Goal: Task Accomplishment & Management: Manage account settings

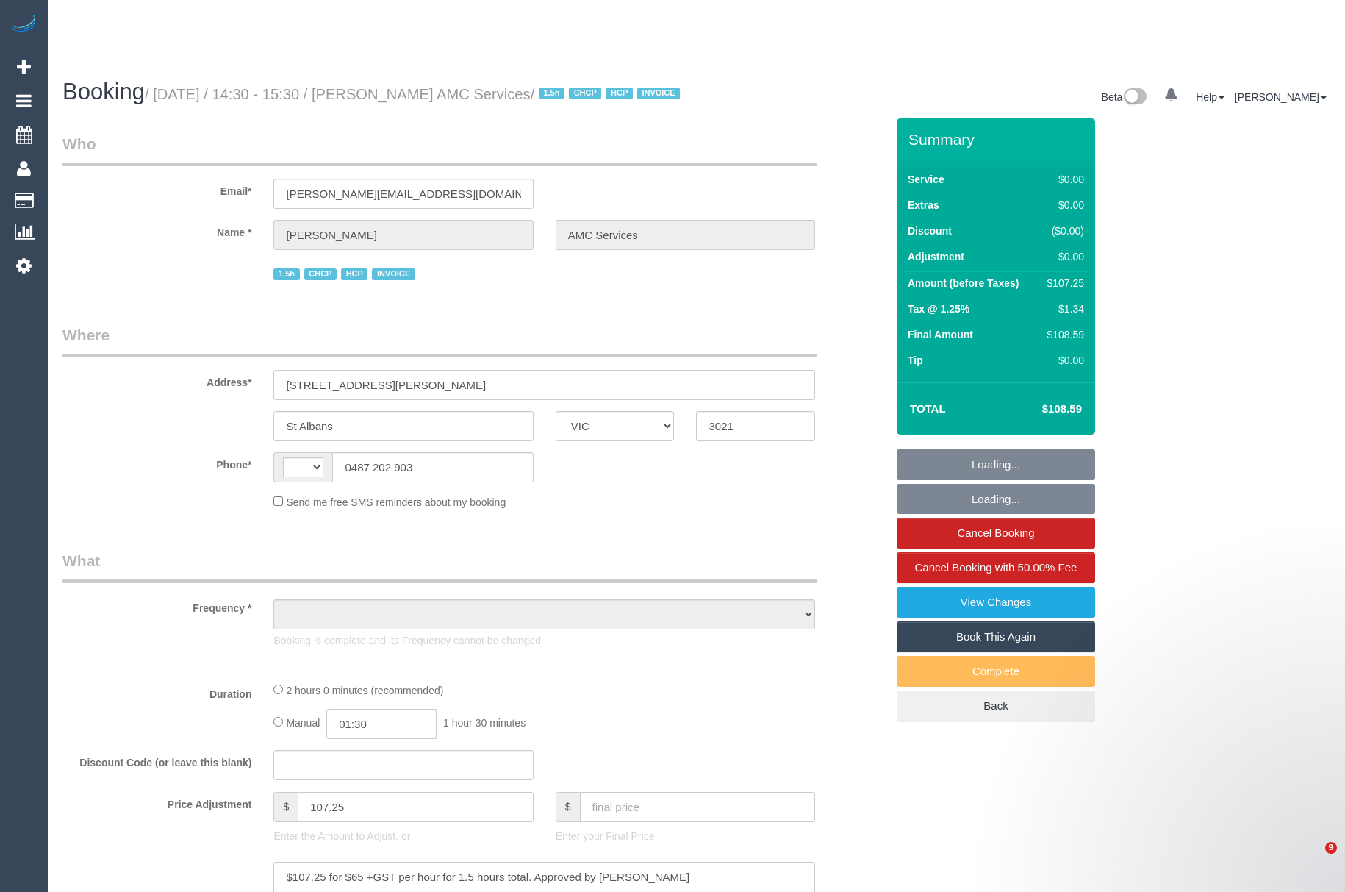
select select "VIC"
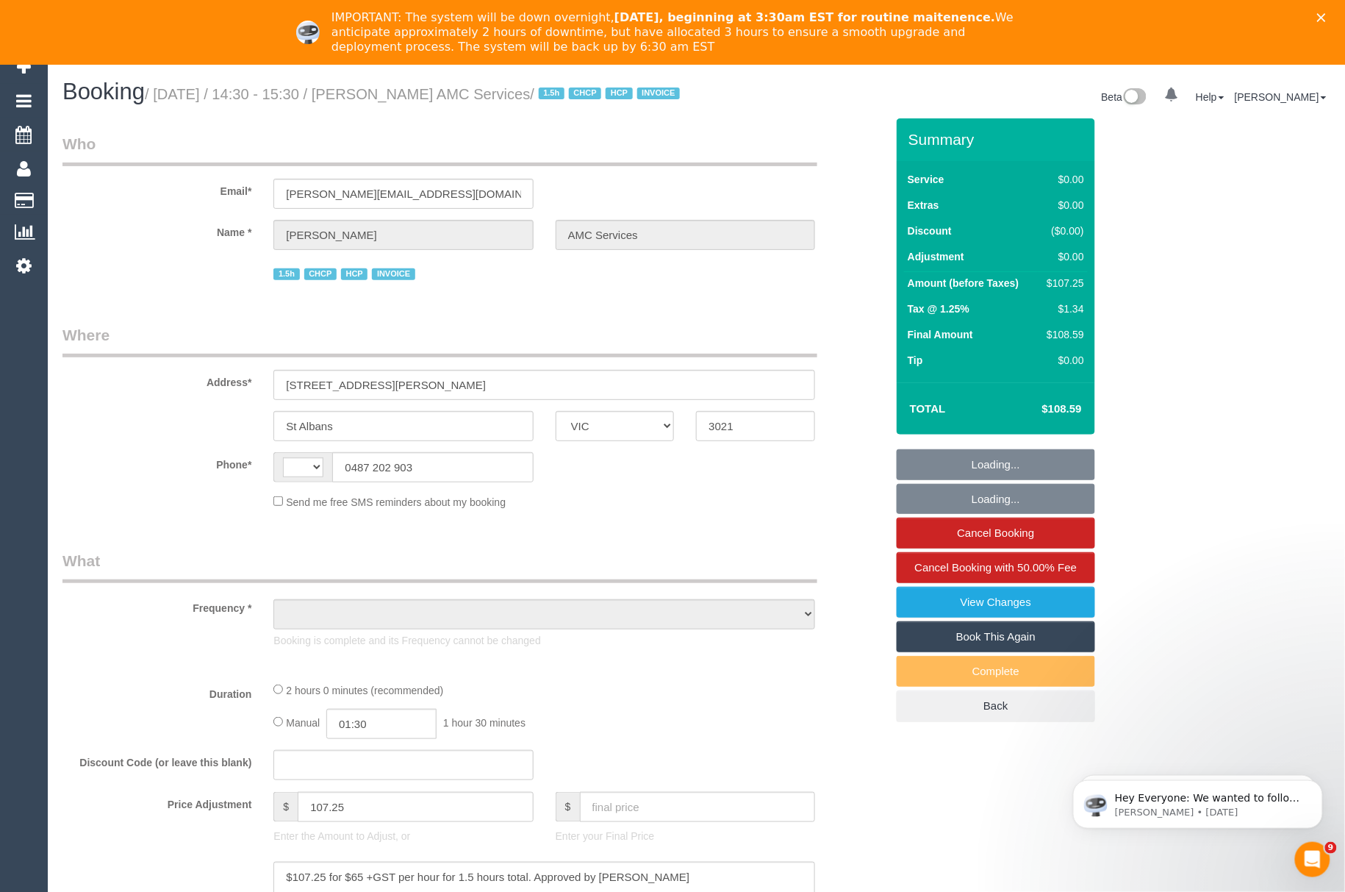
select select "string:AU"
select select "object:620"
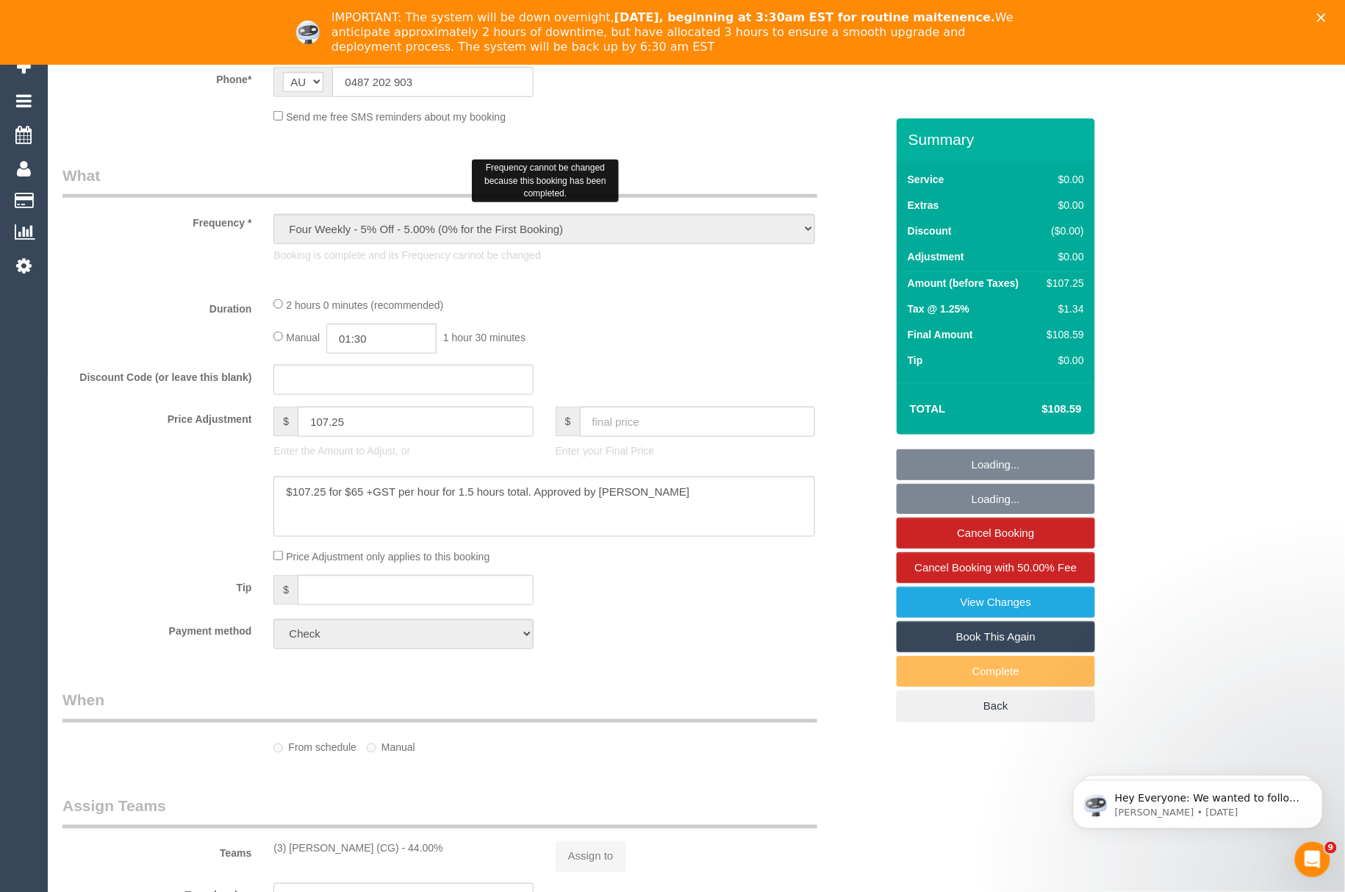
select select "120"
select select "number:28"
select select "number:14"
select select "number:19"
select select "number:25"
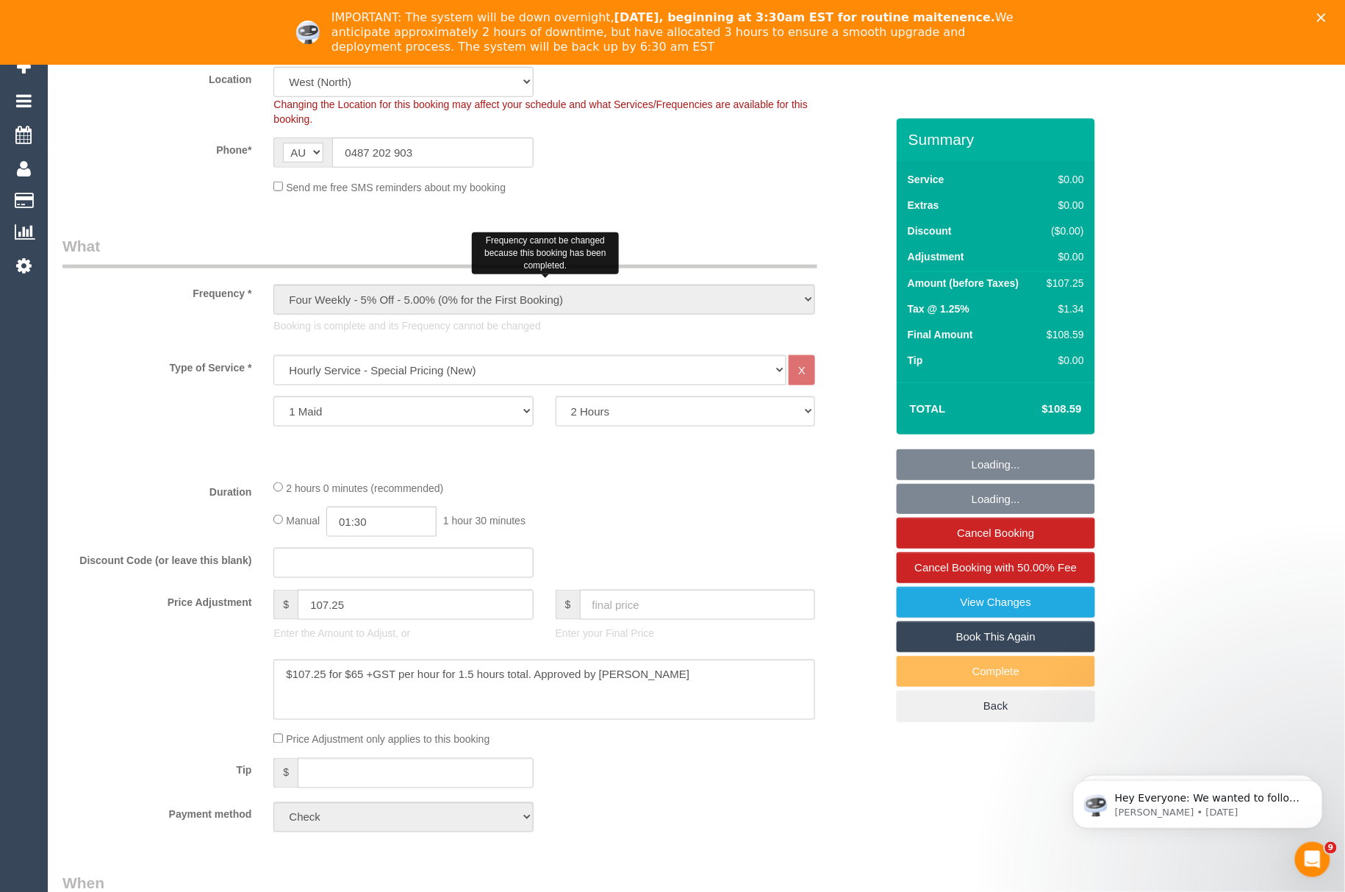
select select "object:1449"
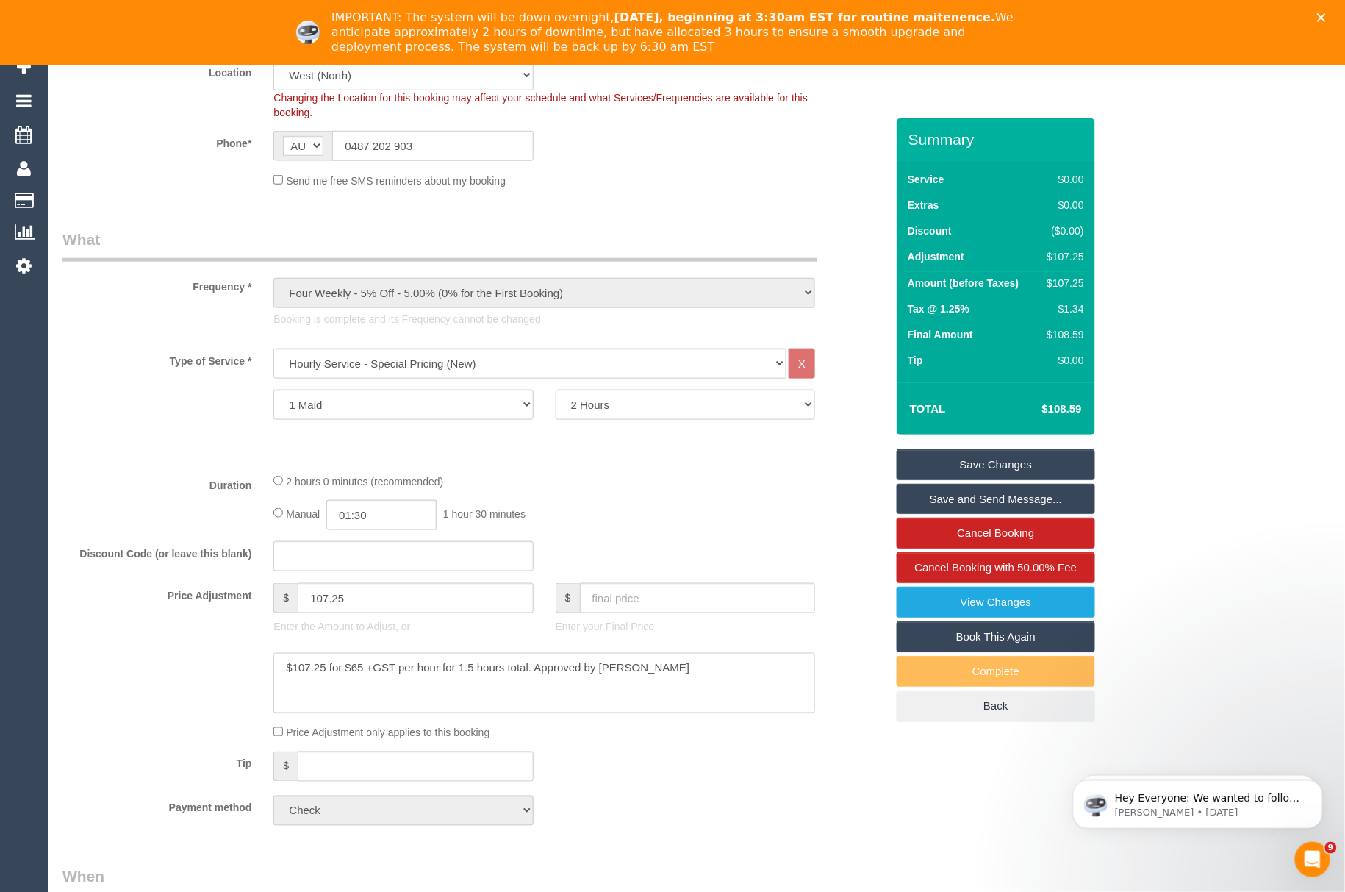
click at [298, 698] on textarea at bounding box center [544, 683] width 542 height 60
click at [363, 684] on textarea at bounding box center [544, 683] width 542 height 60
click at [771, 819] on div "Payment method Add Credit Card Cash Check Paypal" at bounding box center [473, 810] width 845 height 30
drag, startPoint x: 392, startPoint y: 621, endPoint x: 294, endPoint y: 621, distance: 97.8
click at [294, 613] on div "$ 107.25" at bounding box center [403, 598] width 260 height 30
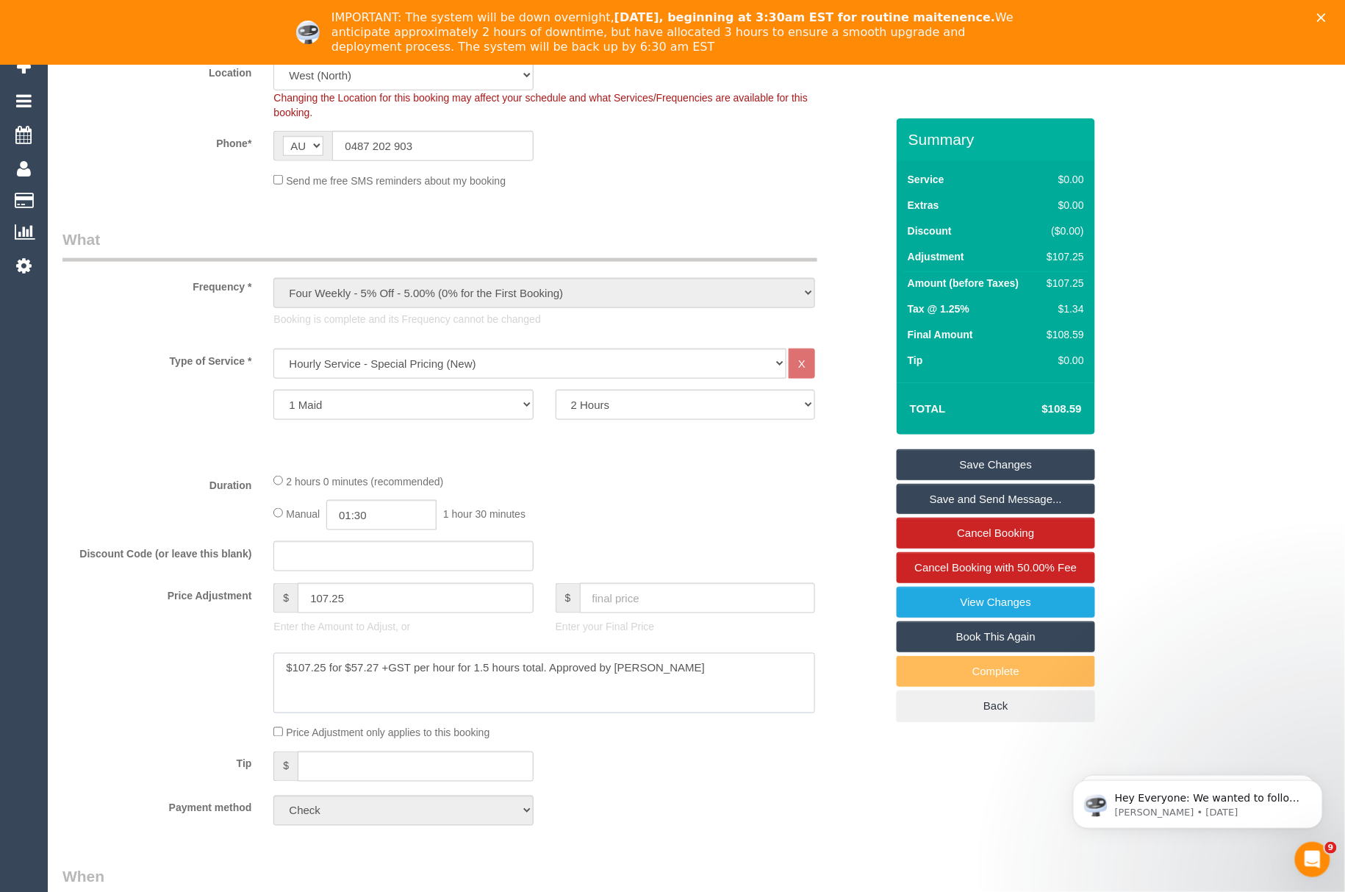
drag, startPoint x: 323, startPoint y: 691, endPoint x: 291, endPoint y: 687, distance: 32.6
click at [291, 687] on textarea at bounding box center [544, 683] width 542 height 60
type textarea "$85.91 for $57.27 +GST per hour for 1.5 hours total. Approved by Tomasz - CG"
click at [636, 768] on fieldset "What Frequency * One Time Cleaning Weekly - 10% Off - 10.00% (0% for the First …" at bounding box center [473, 533] width 823 height 608
drag, startPoint x: 398, startPoint y: 610, endPoint x: 221, endPoint y: 619, distance: 176.7
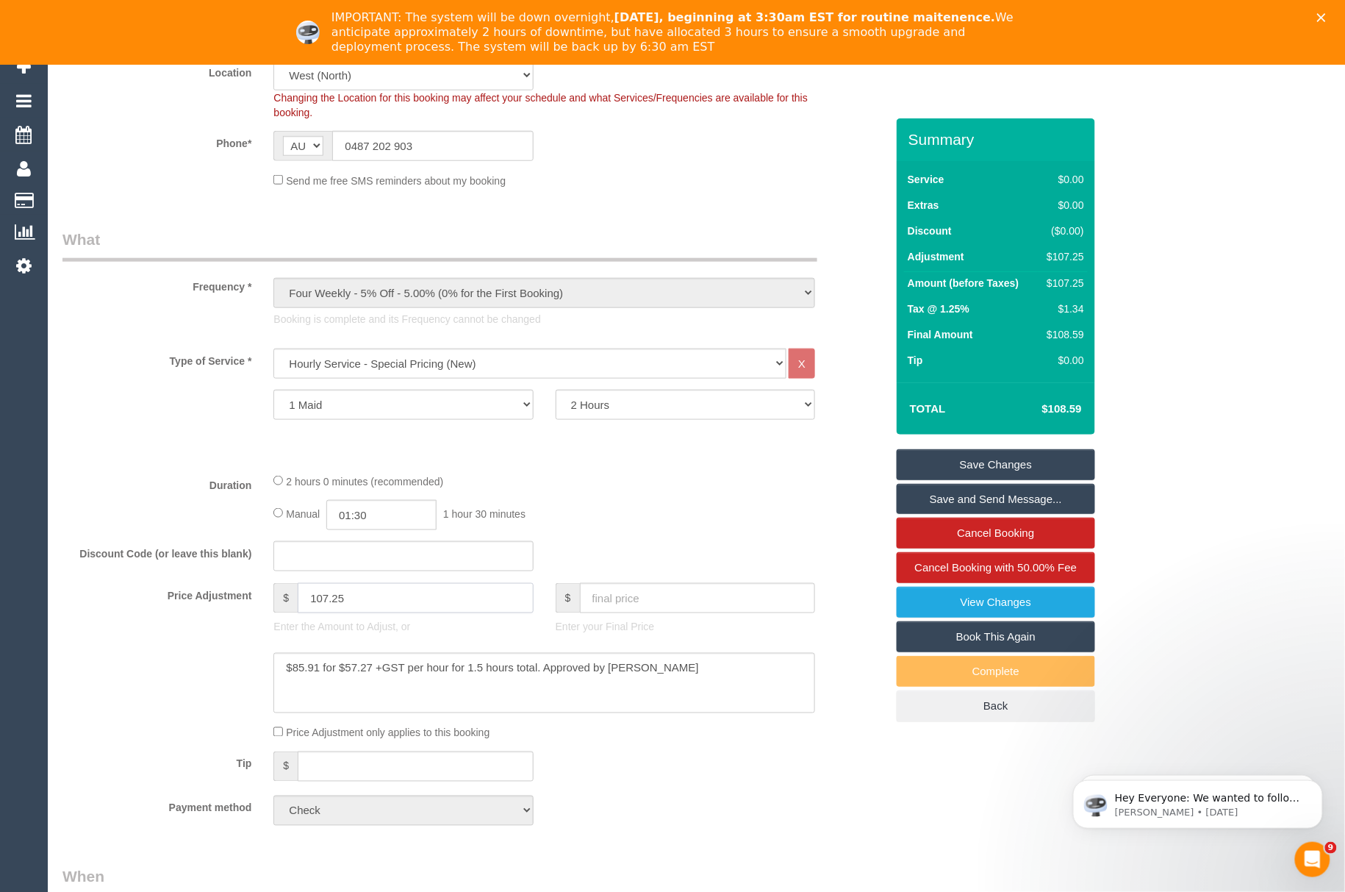
click at [221, 621] on div "Price Adjustment $ 107.25 Enter the Amount to Adjust, or $ Enter your Final Pri…" at bounding box center [473, 612] width 845 height 59
type input "85.91"
click at [981, 480] on link "Save Changes" at bounding box center [996, 464] width 199 height 31
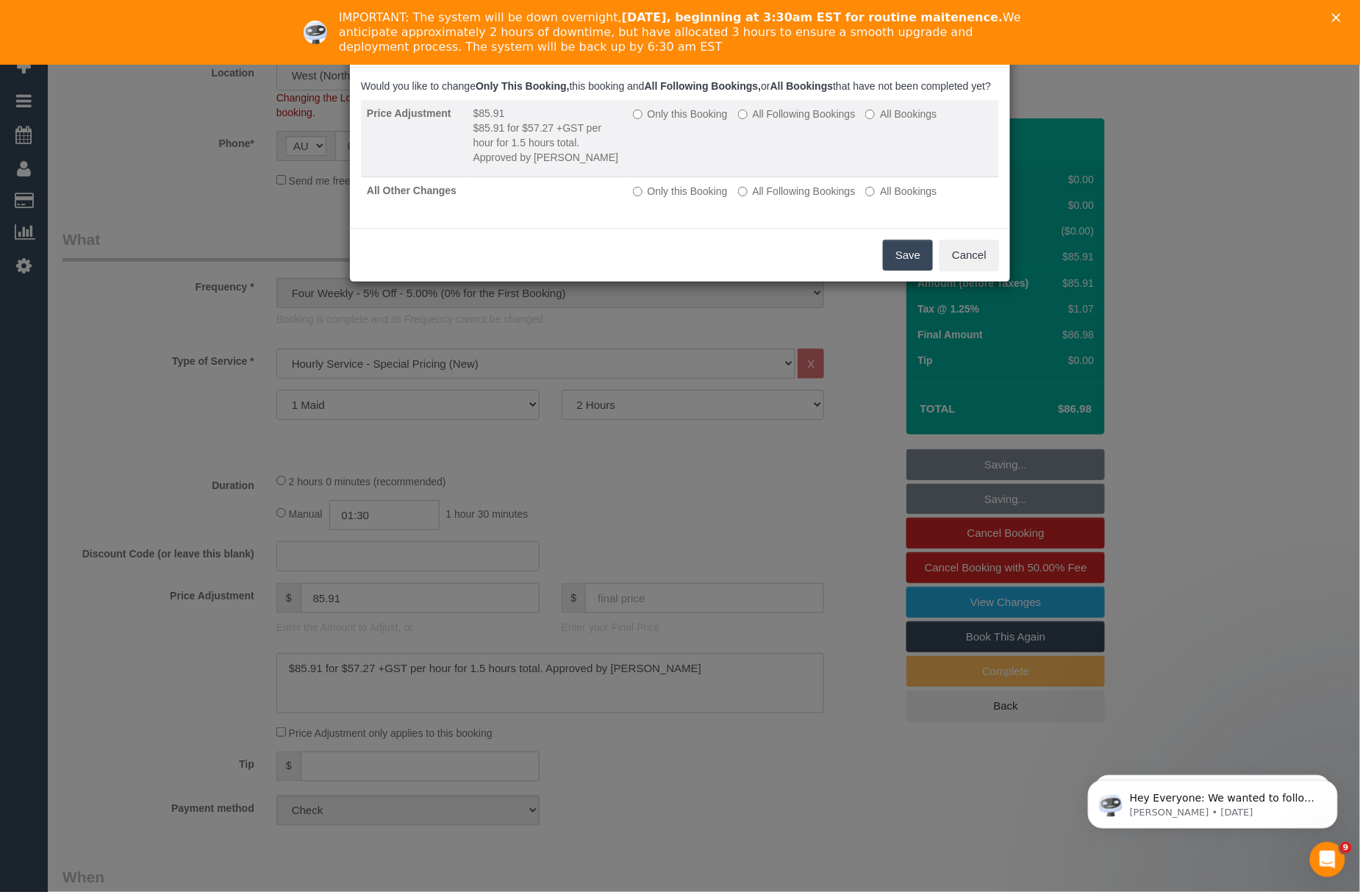
click at [795, 121] on label "All Following Bookings" at bounding box center [797, 114] width 118 height 15
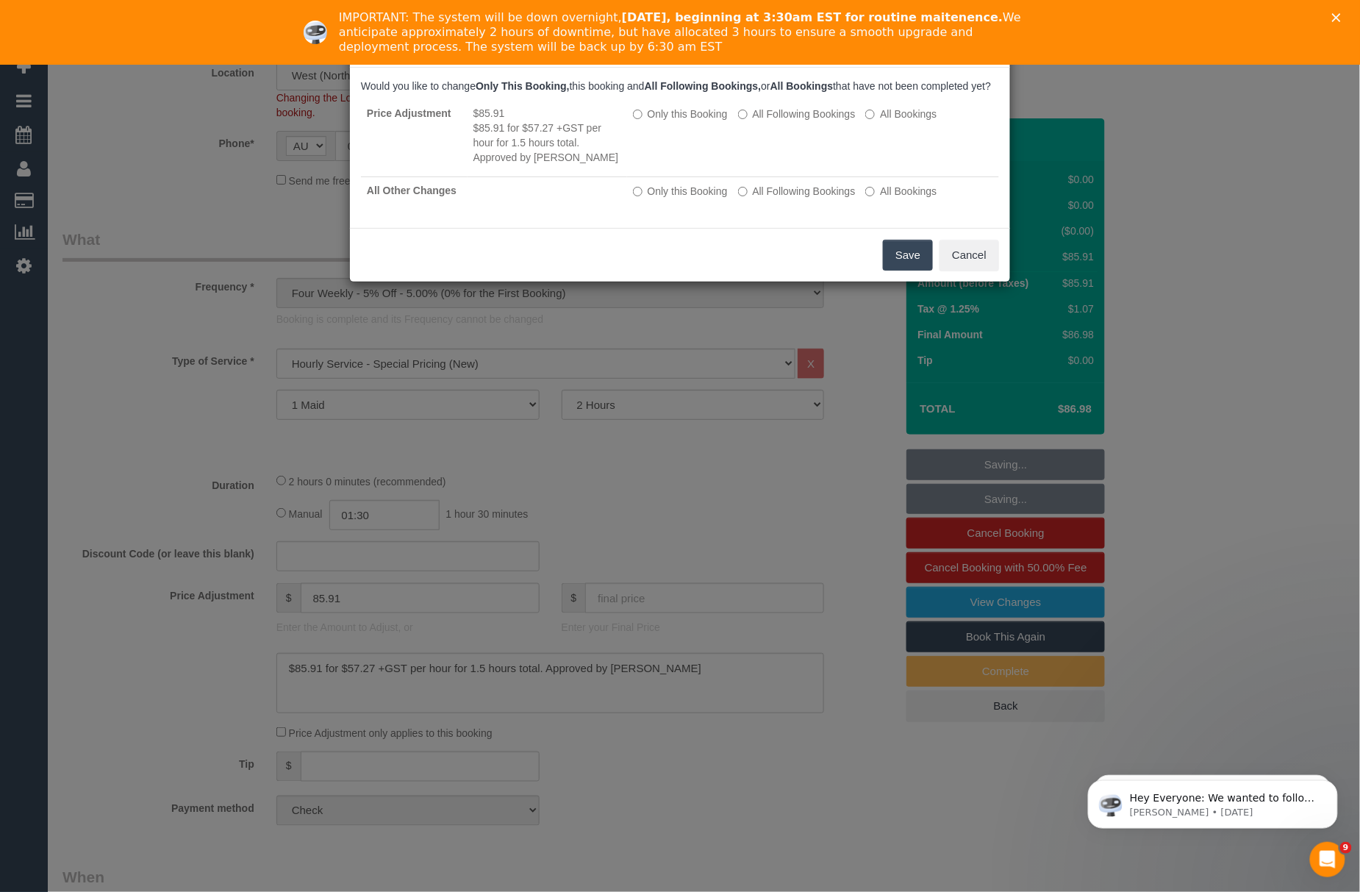
click at [909, 271] on button "Save" at bounding box center [908, 255] width 50 height 31
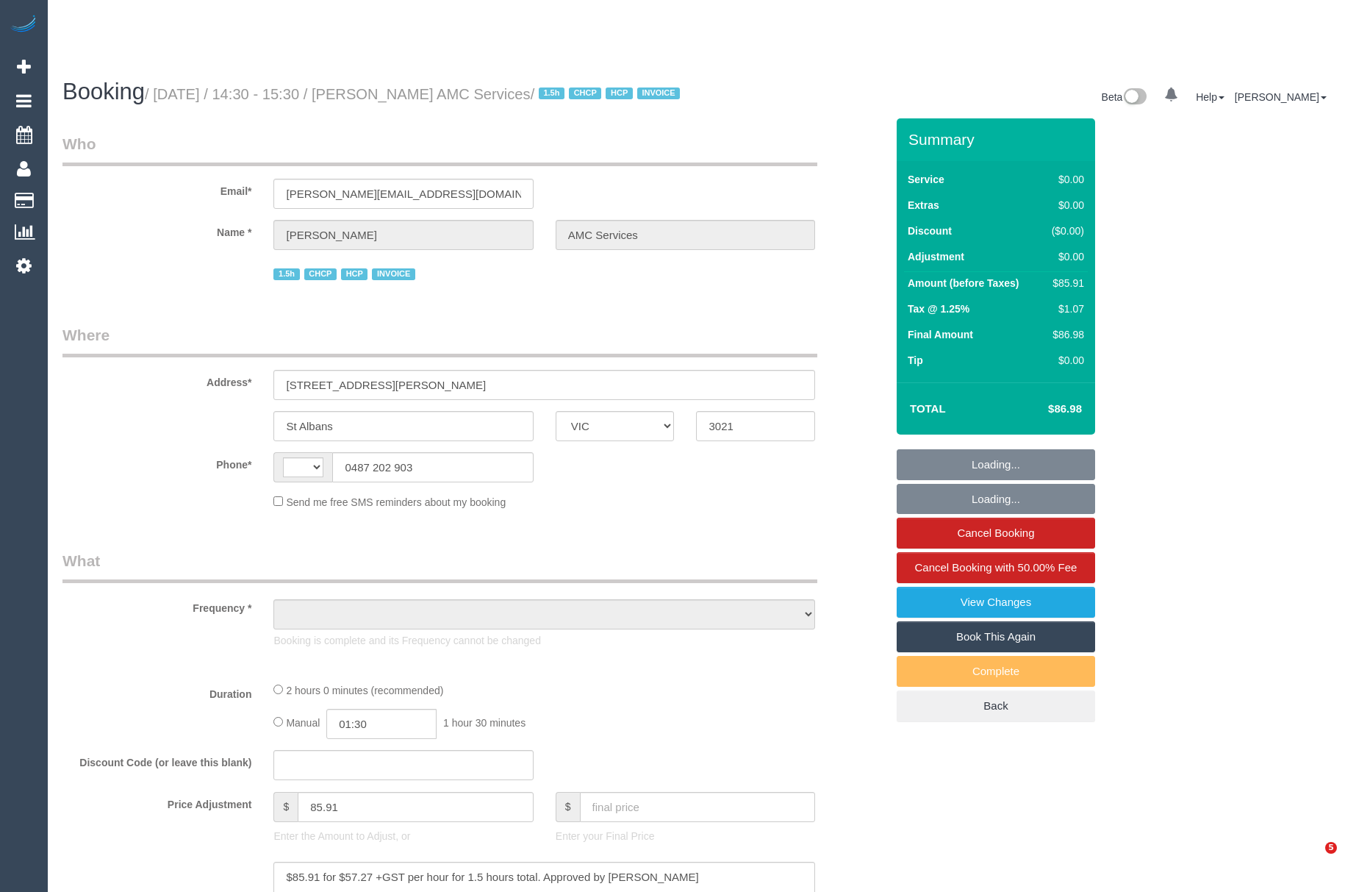
select select "VIC"
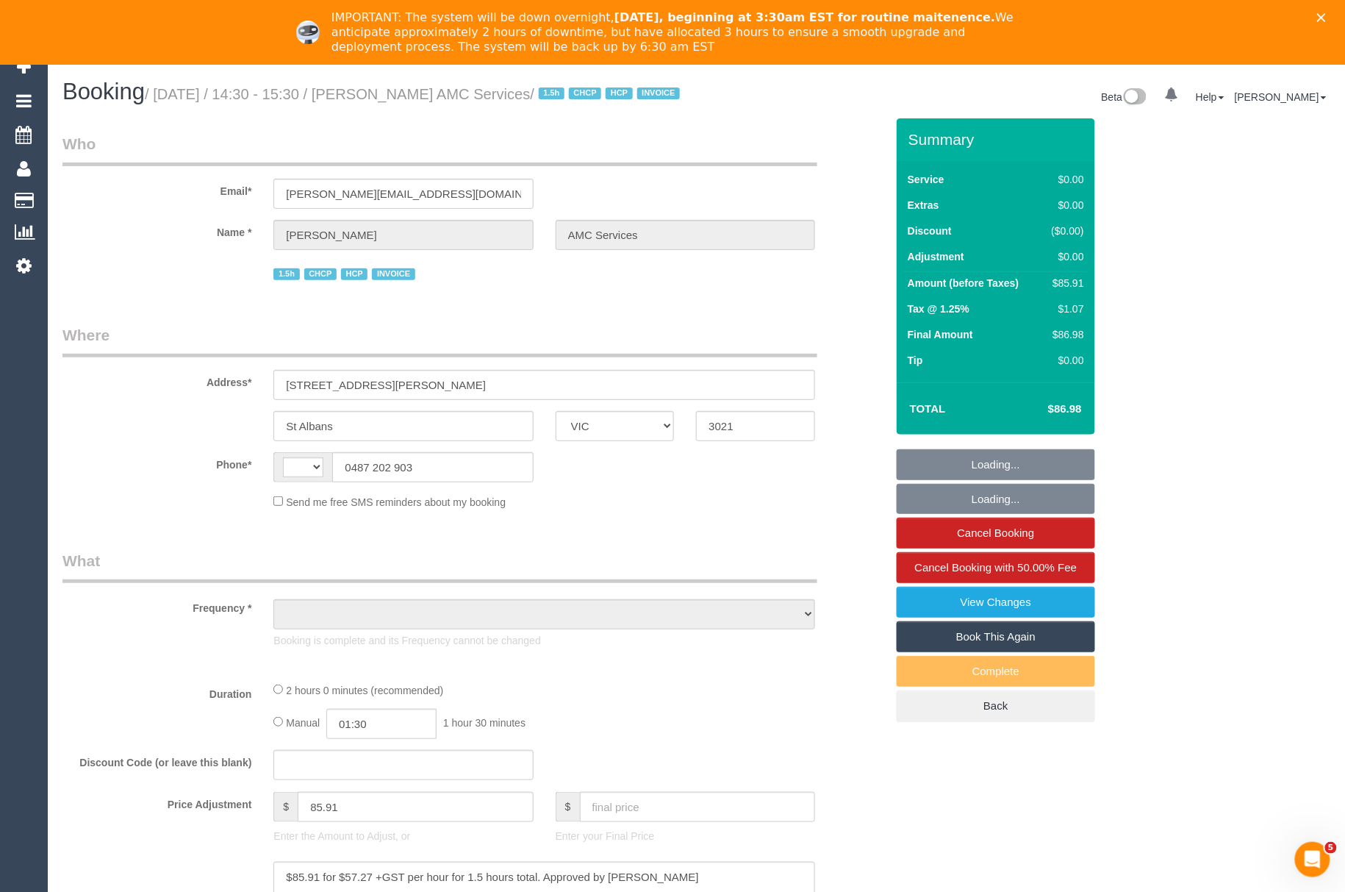
select select "string:AU"
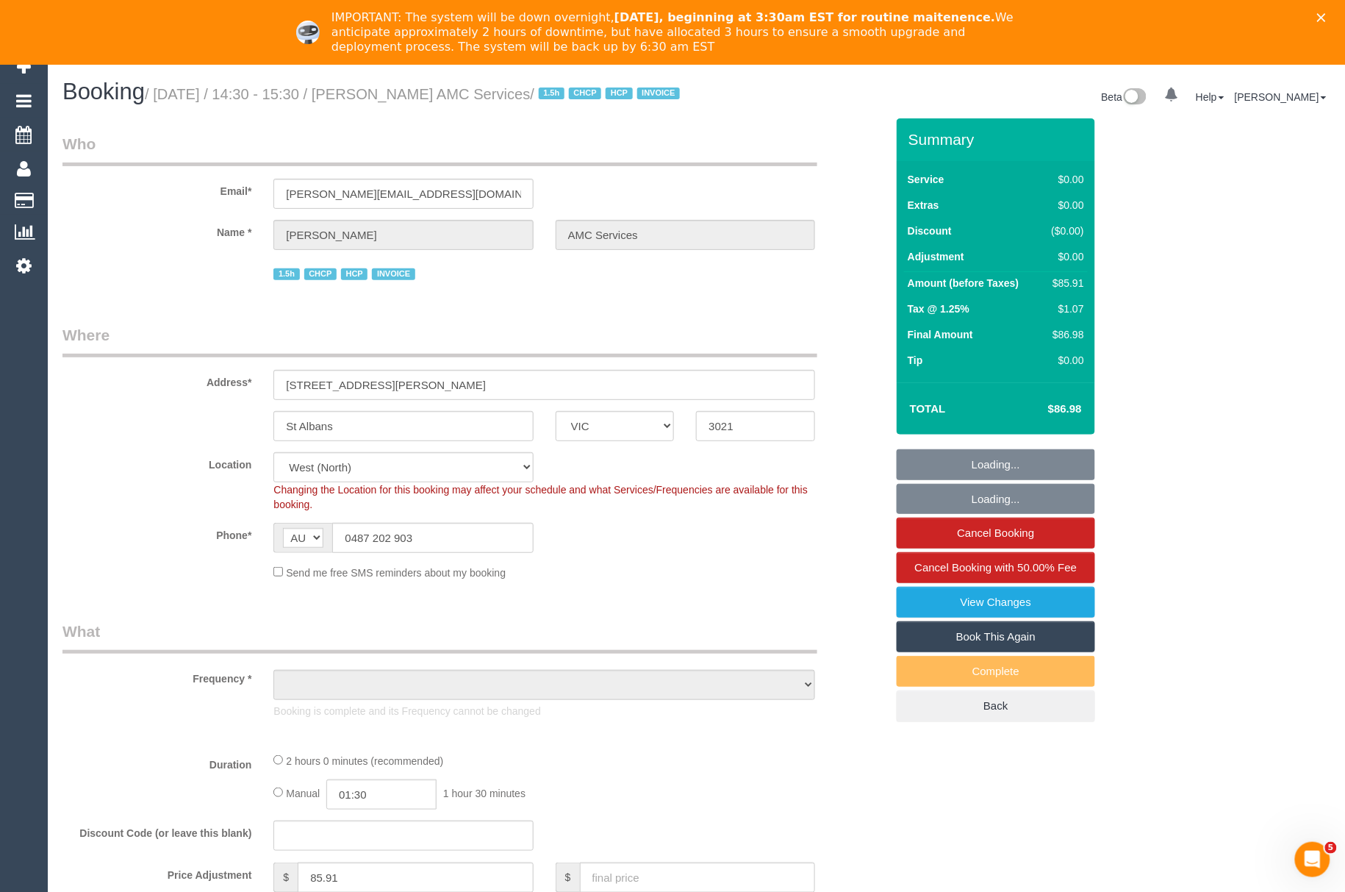
select select "number:28"
select select "number:14"
select select "number:19"
select select "number:25"
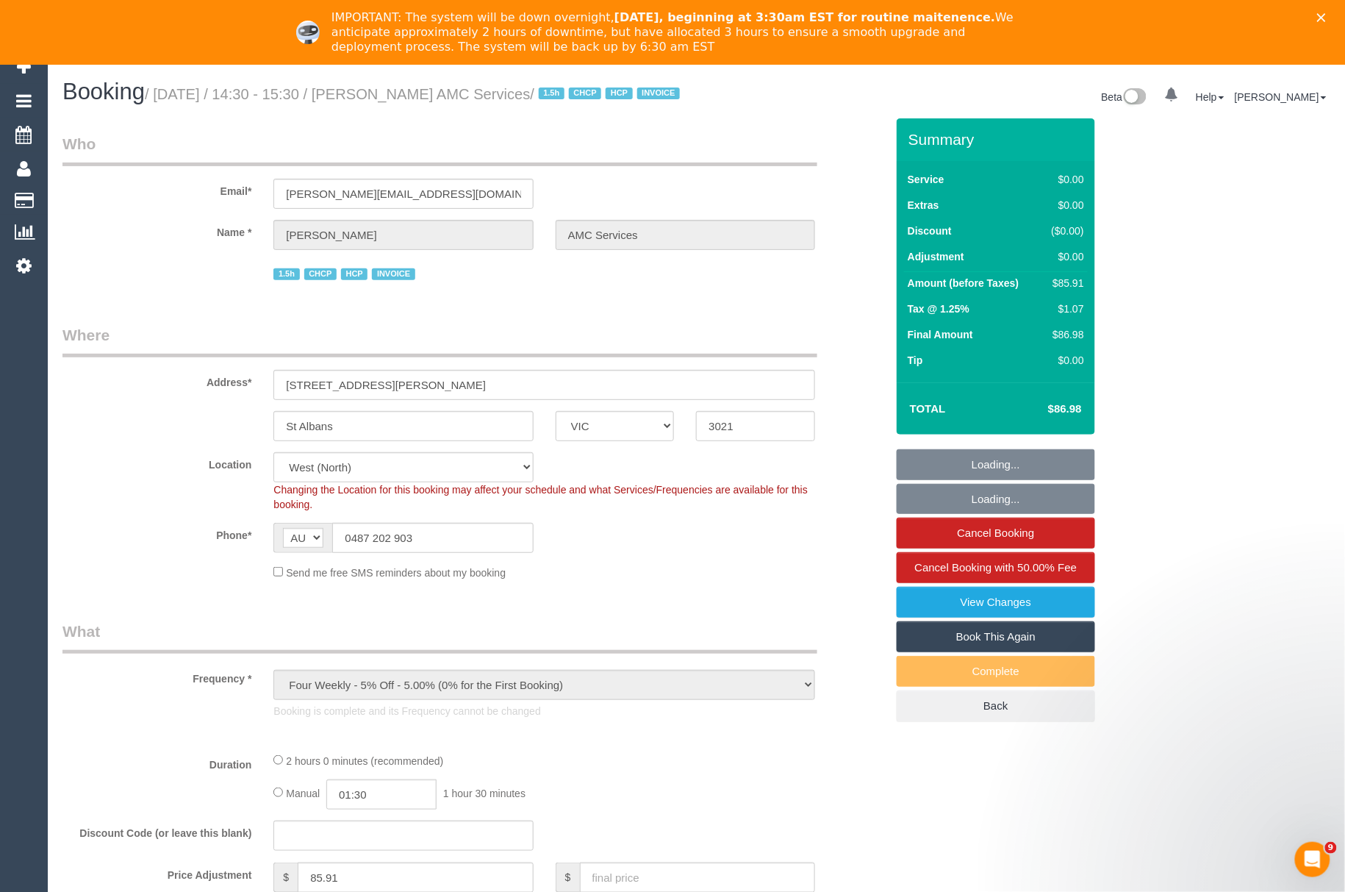
scroll to position [147, 0]
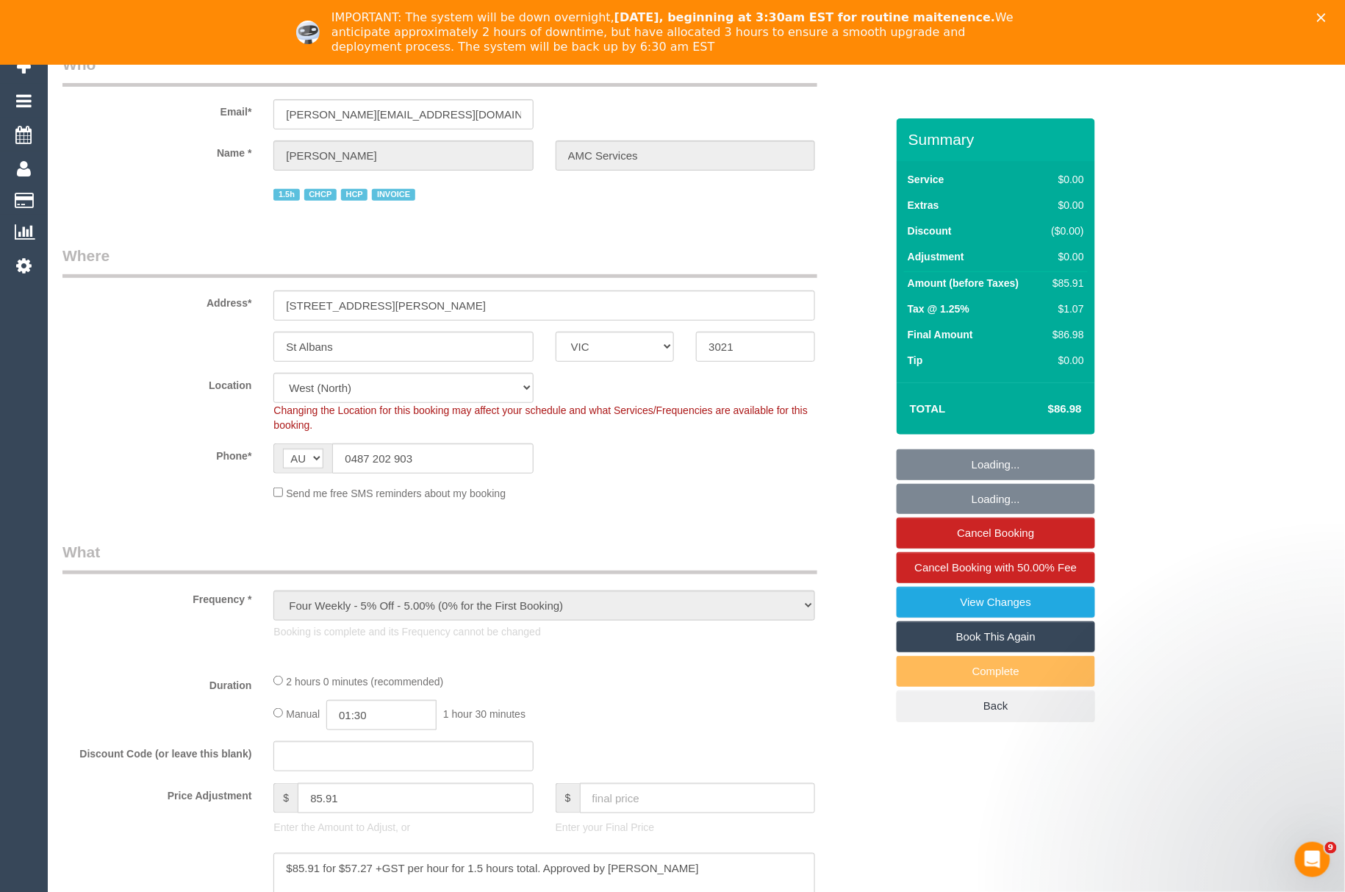
select select "object:1330"
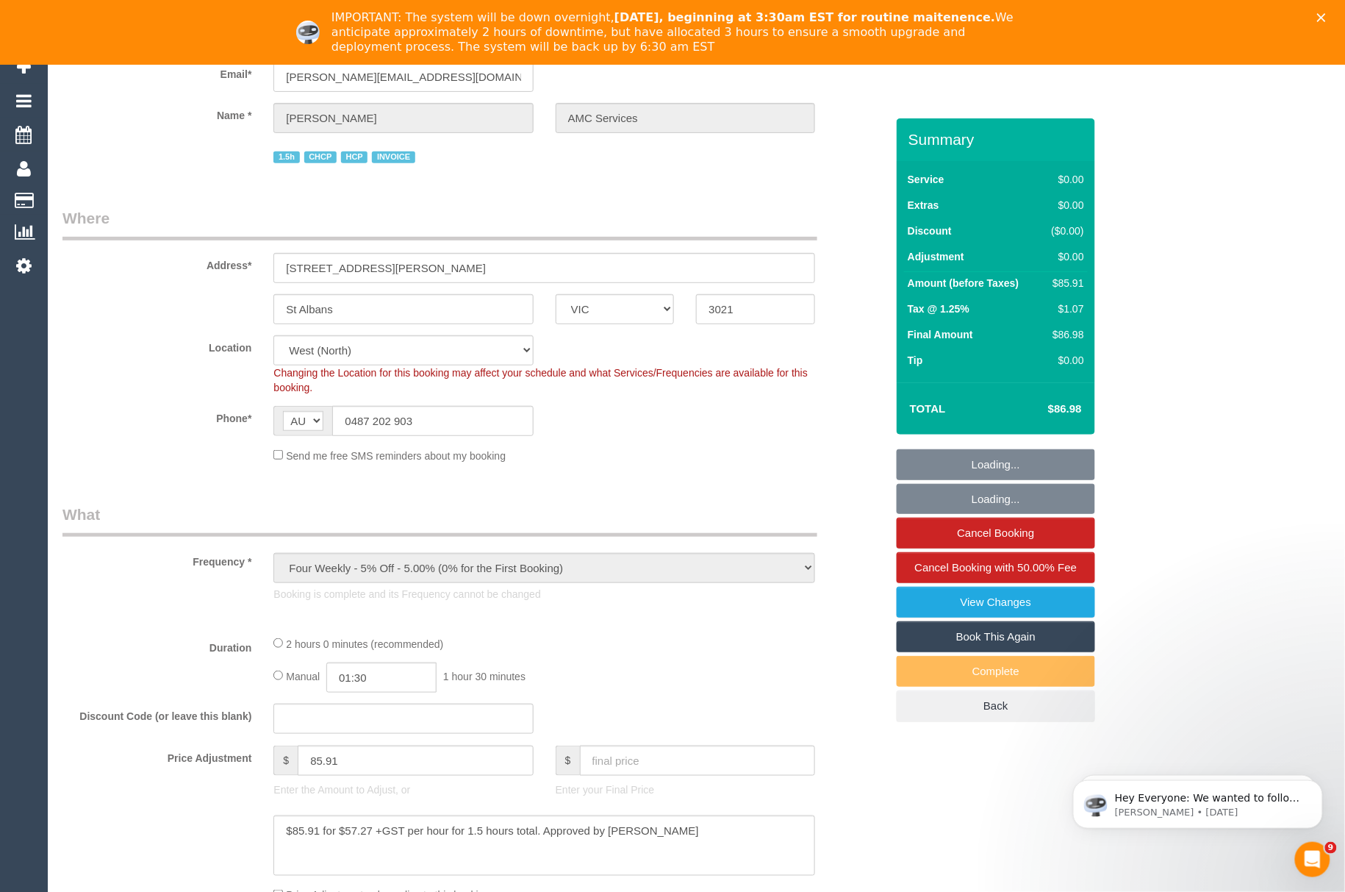
scroll to position [0, 0]
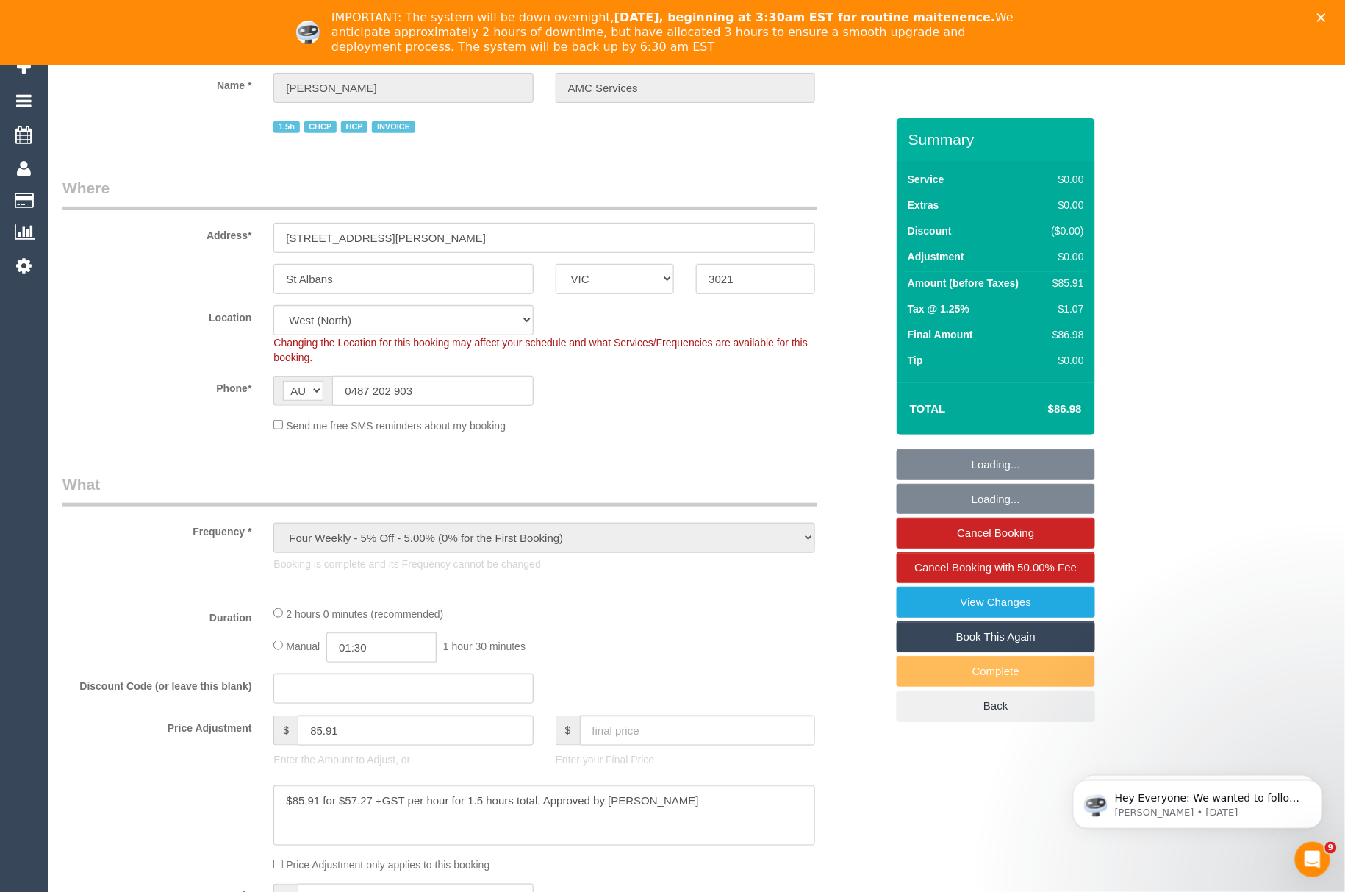
select select "120"
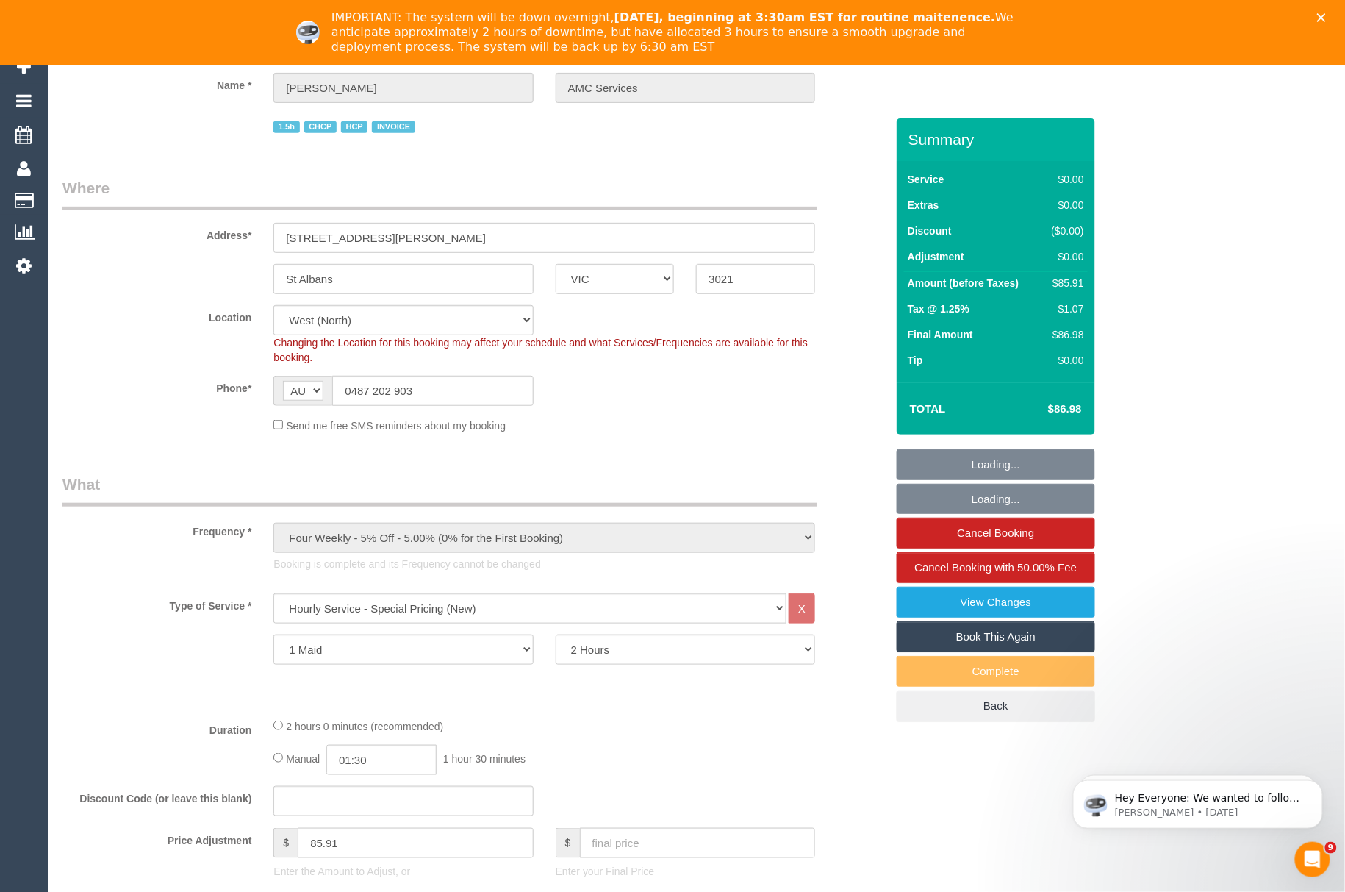
scroll to position [294, 0]
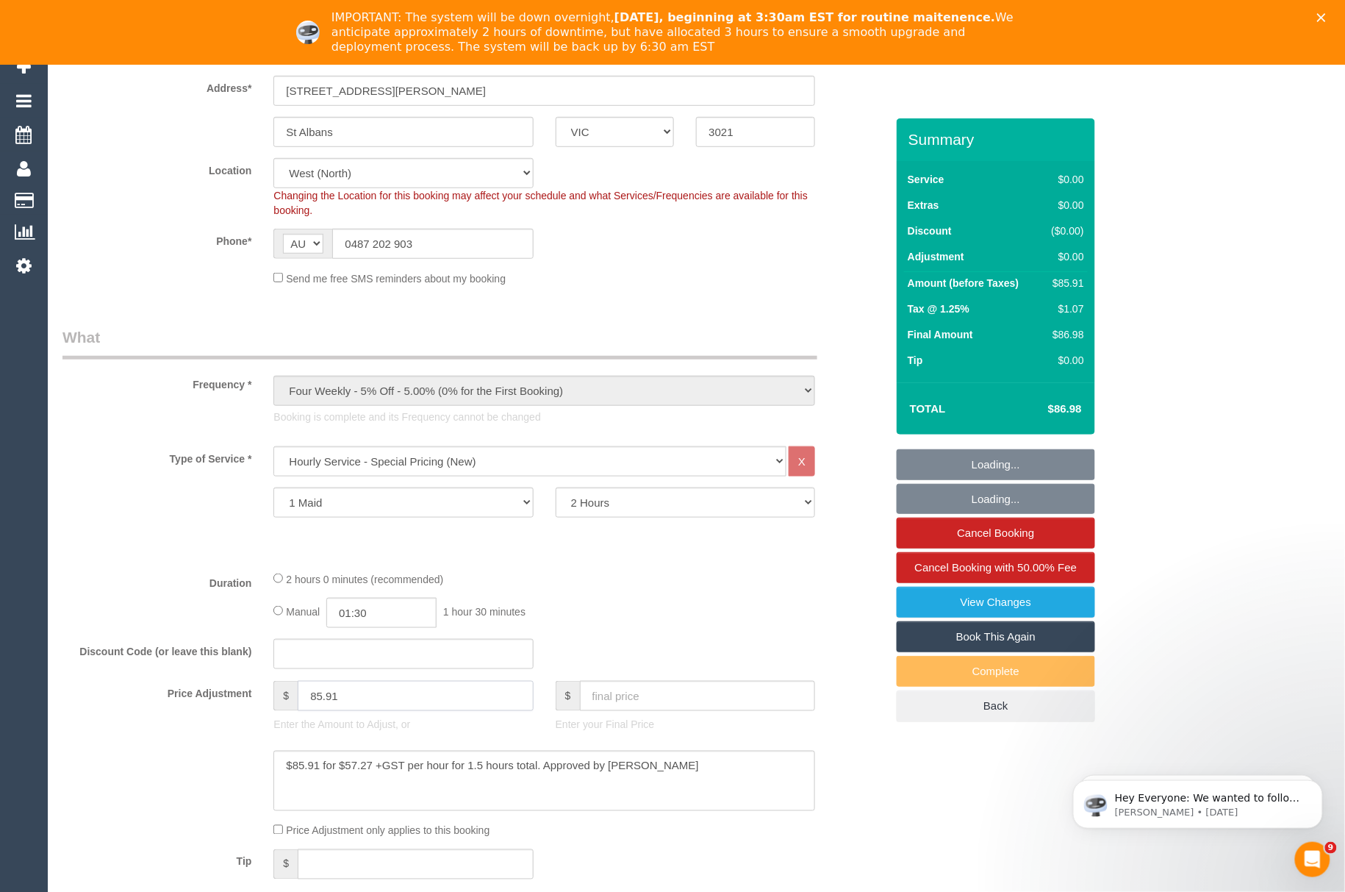
drag, startPoint x: 360, startPoint y: 718, endPoint x: 204, endPoint y: 718, distance: 155.9
click at [204, 718] on div "Price Adjustment $ 85.91 Enter the Amount to Adjust, or $ Enter your Final Price" at bounding box center [473, 710] width 845 height 59
type input "94.5"
click at [316, 783] on textarea at bounding box center [544, 781] width 542 height 60
drag, startPoint x: 321, startPoint y: 783, endPoint x: 298, endPoint y: 792, distance: 25.1
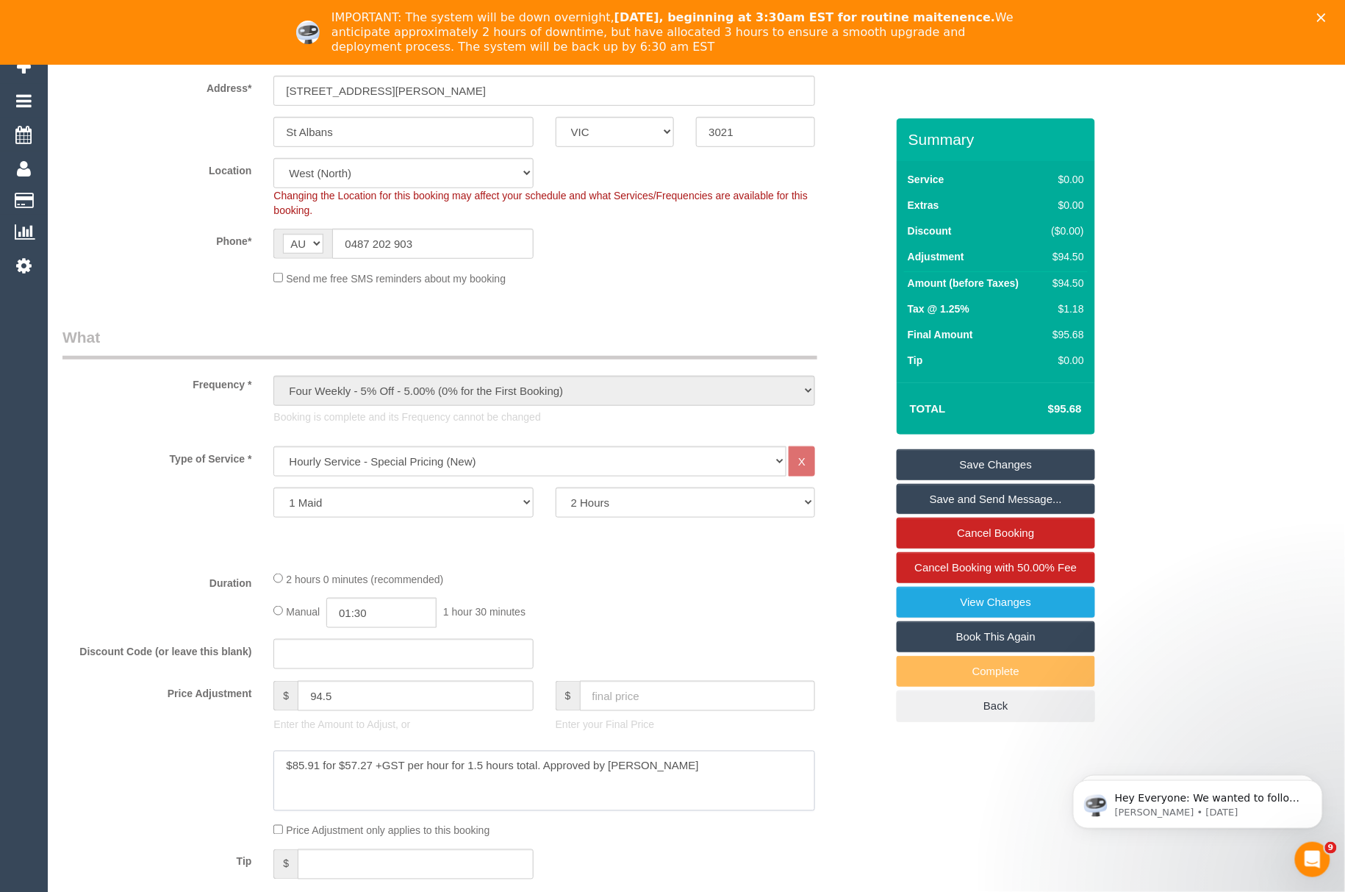
click at [298, 792] on textarea at bounding box center [544, 781] width 542 height 60
type textarea "$94.50 for $57.27 +GST per hour for 1.5 hours total. Approved by Tomasz - CG"
click at [1068, 480] on link "Save Changes" at bounding box center [996, 464] width 199 height 31
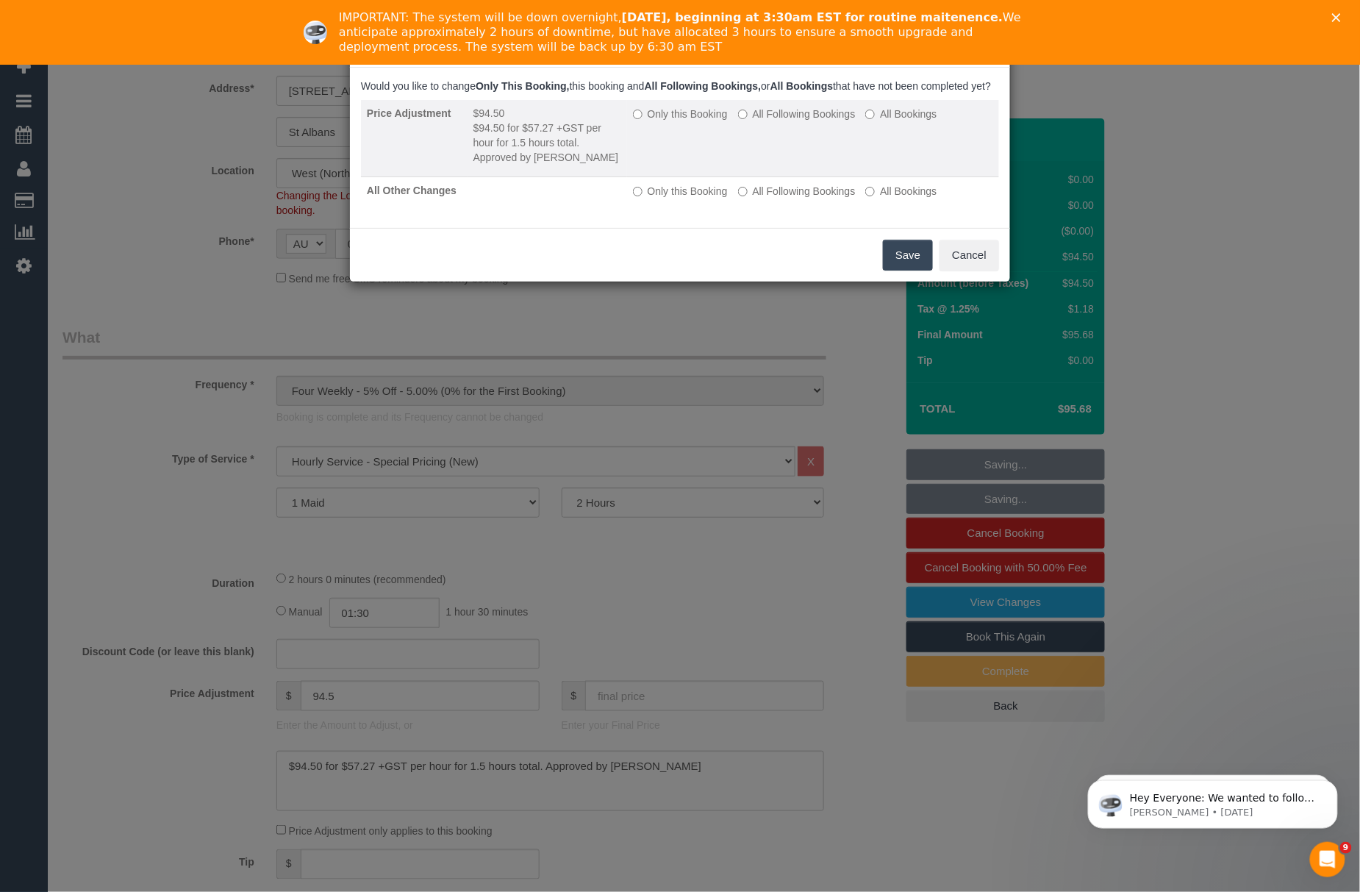
click at [807, 121] on label "All Following Bookings" at bounding box center [797, 114] width 118 height 15
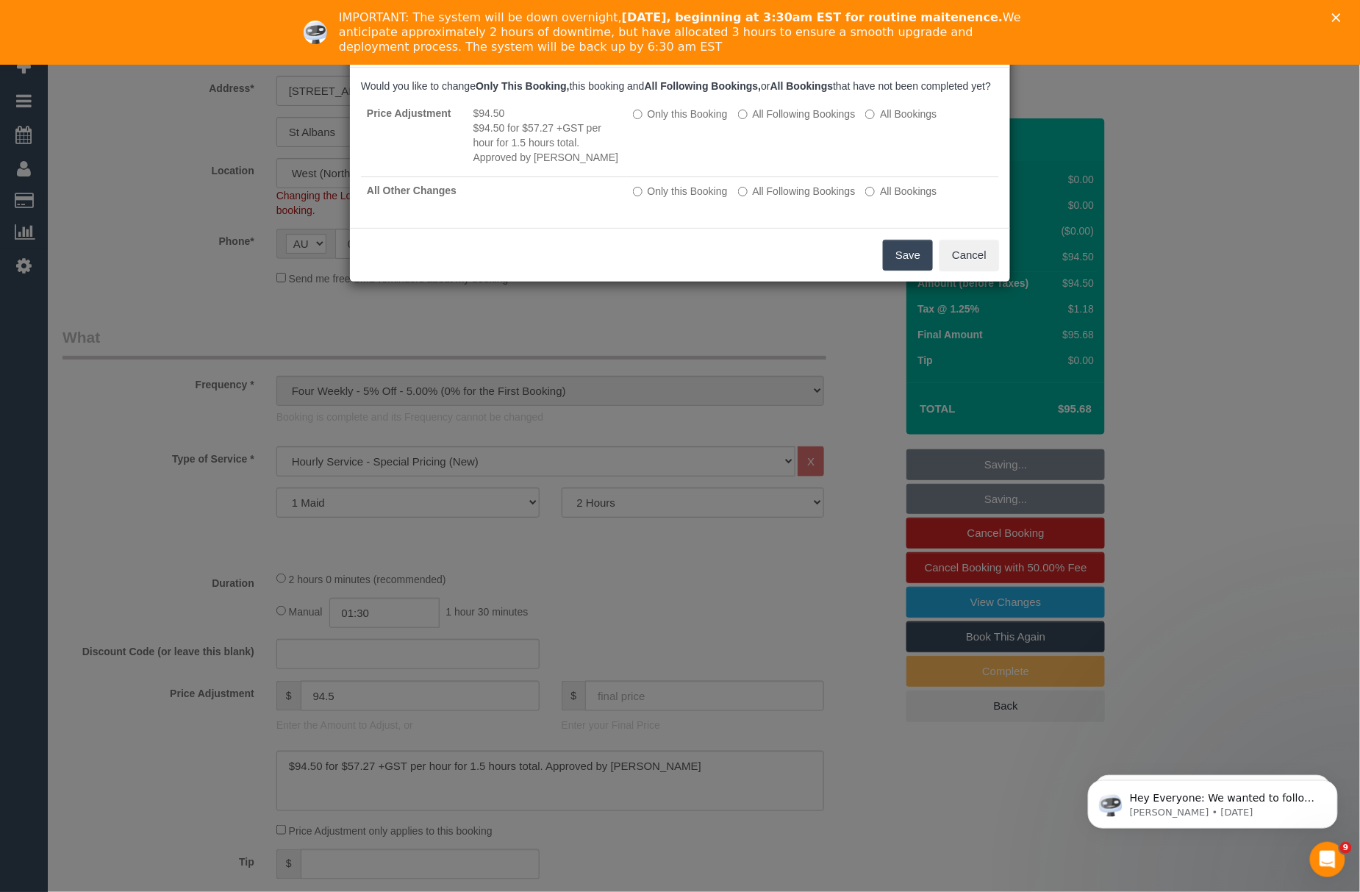
click at [901, 271] on button "Save" at bounding box center [908, 255] width 50 height 31
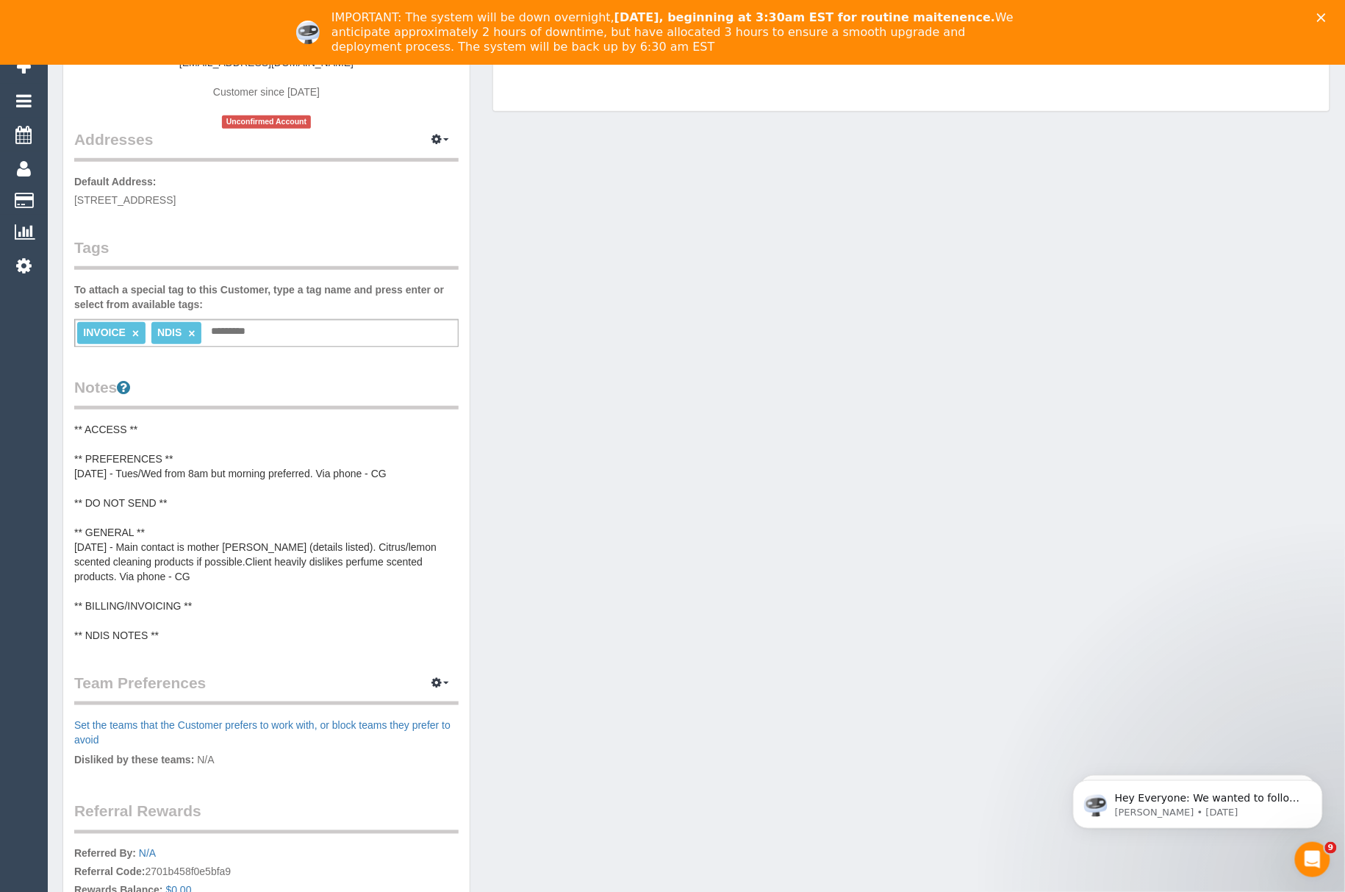
scroll to position [294, 0]
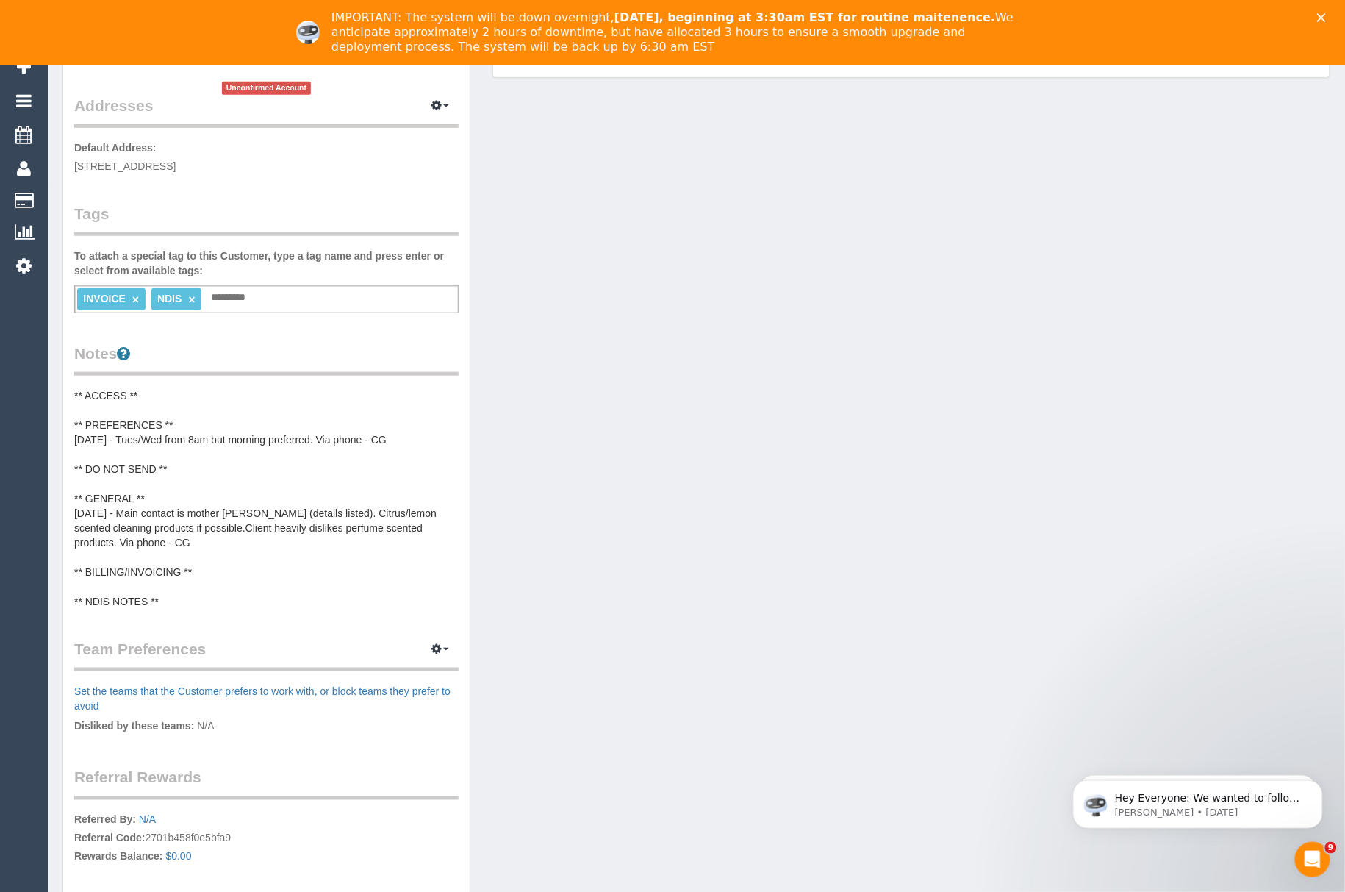
click at [209, 563] on pre "** ACCESS ** ** PREFERENCES ** [DATE] - Tues/Wed from 8am but morning preferred…" at bounding box center [266, 498] width 385 height 221
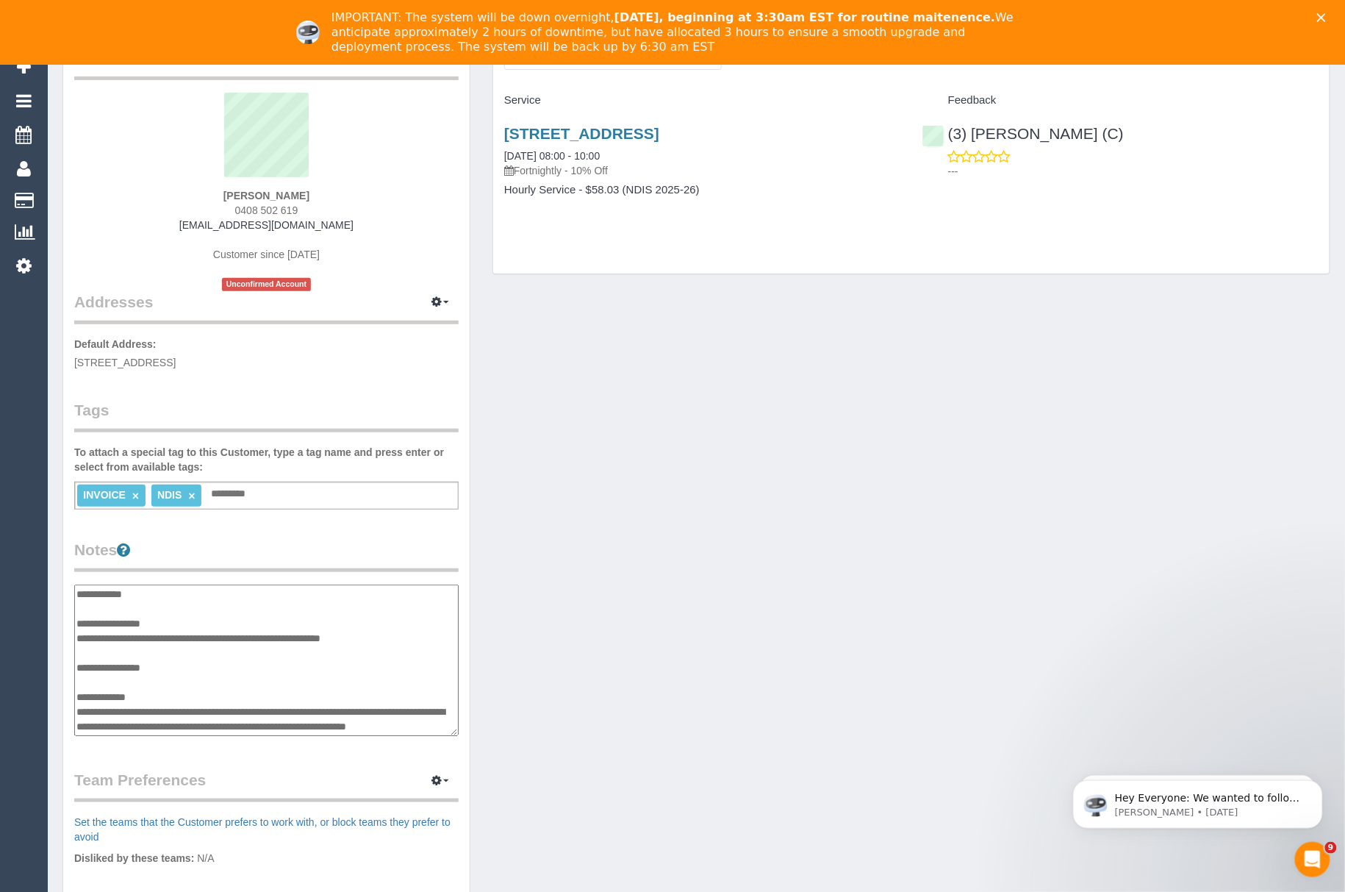
scroll to position [74, 0]
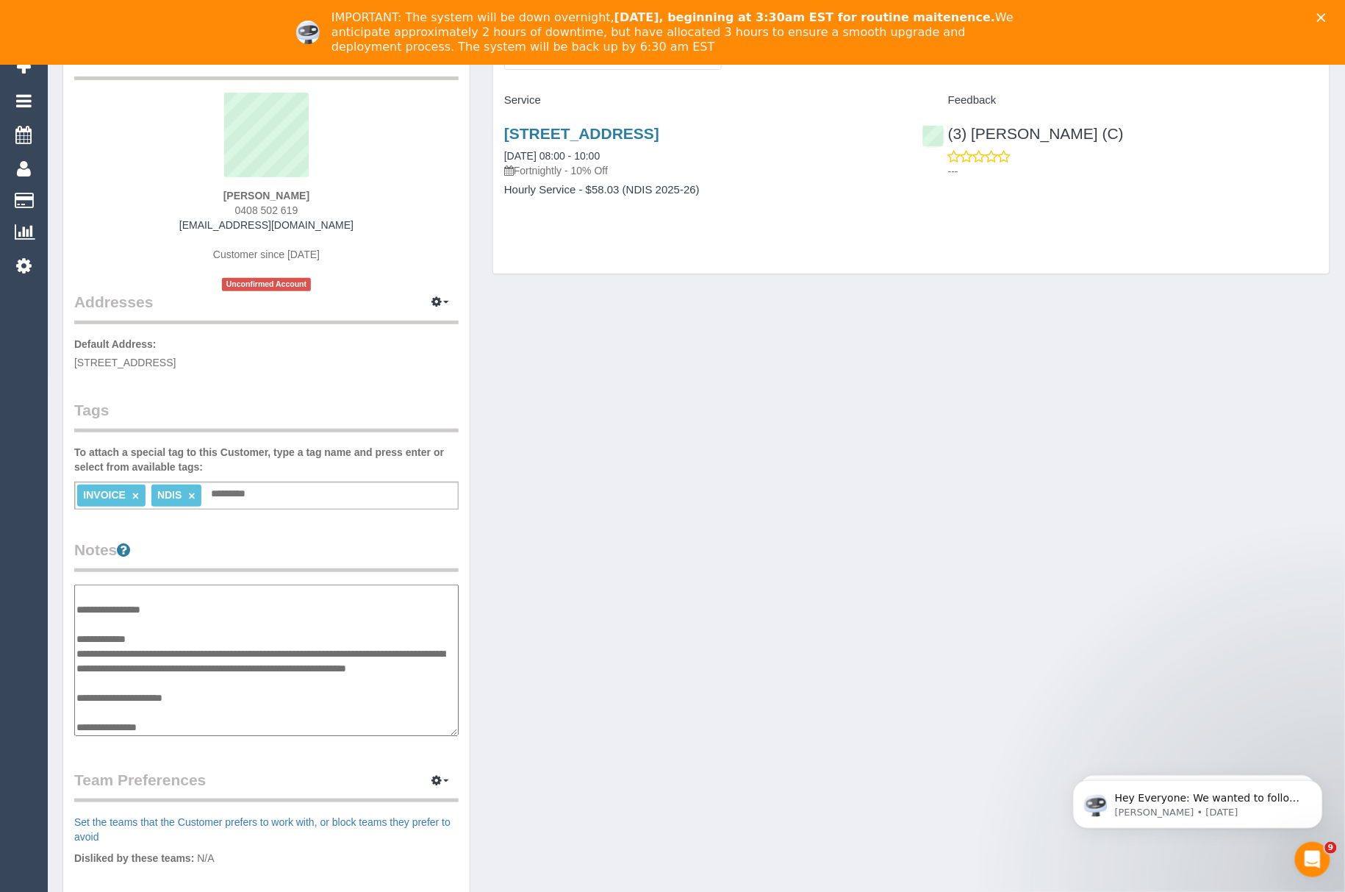
click at [522, 665] on div "Customer Info Edit Contact Info Send Message Email Preferences Special Sales Ta…" at bounding box center [696, 583] width 1290 height 1124
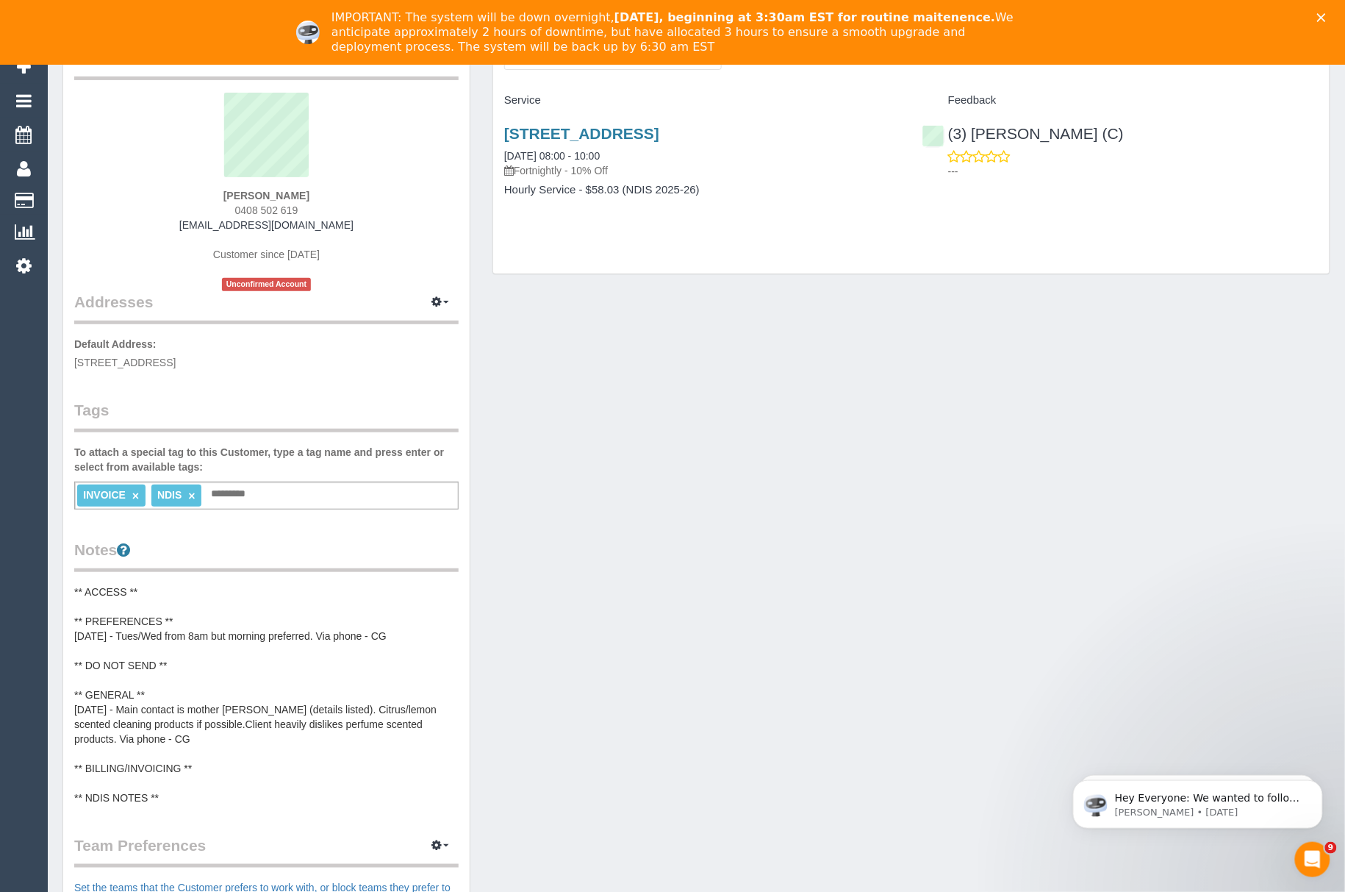
scroll to position [0, 0]
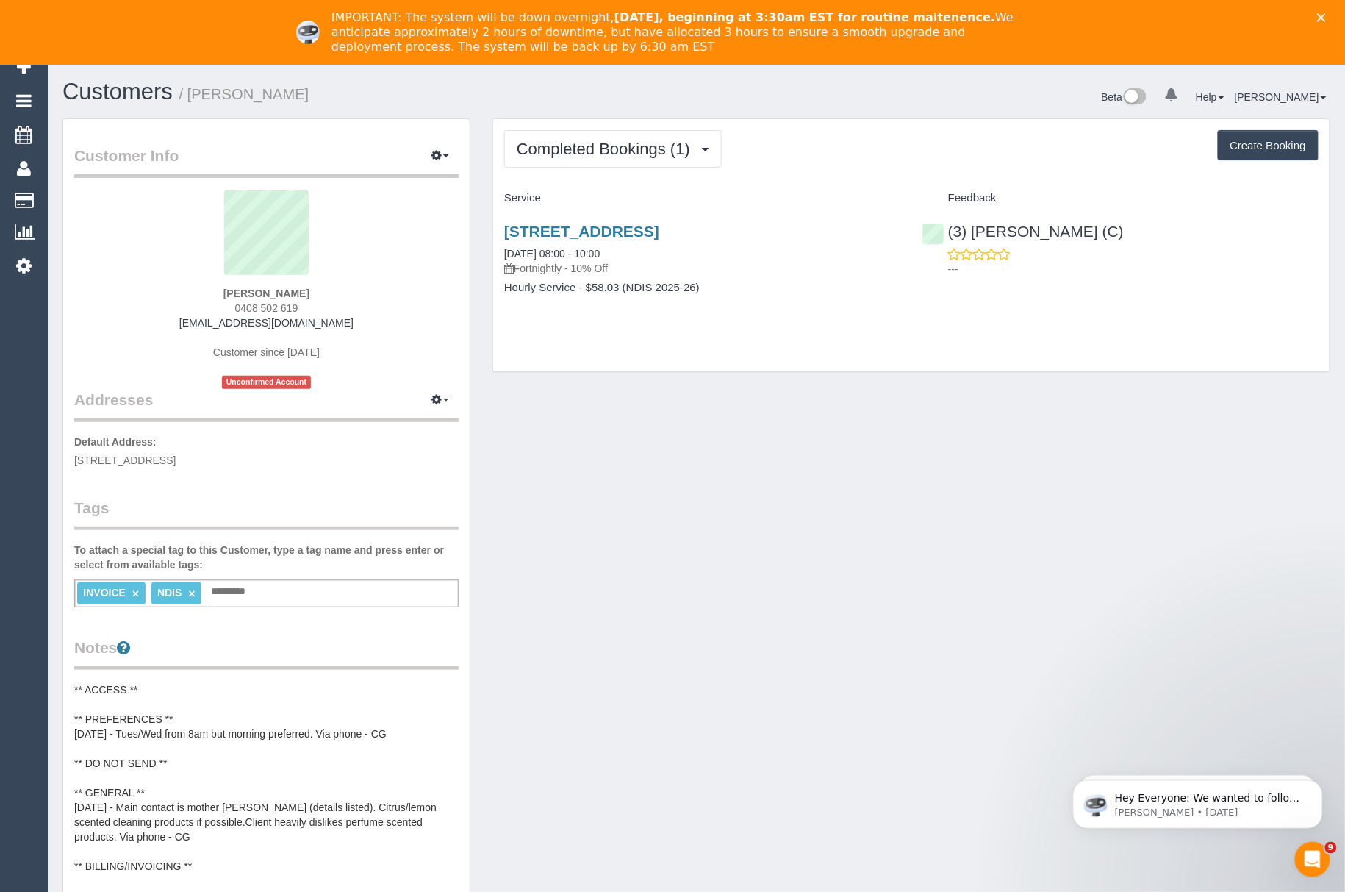
click at [673, 457] on div "Customer Info Edit Contact Info Send Message Email Preferences Special Sales Ta…" at bounding box center [696, 713] width 1290 height 1190
